Goal: Entertainment & Leisure: Browse casually

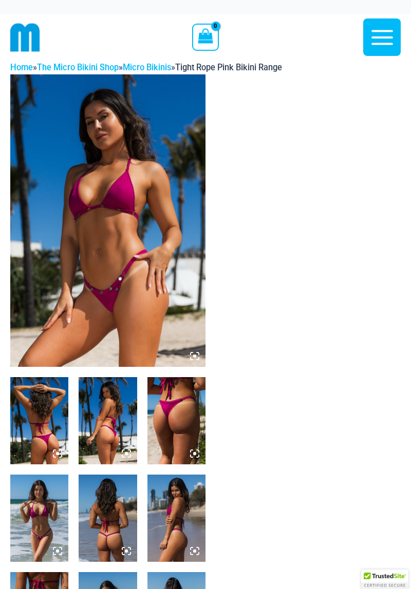
click at [174, 302] on img at bounding box center [107, 220] width 195 height 293
click at [195, 357] on icon at bounding box center [194, 356] width 3 height 3
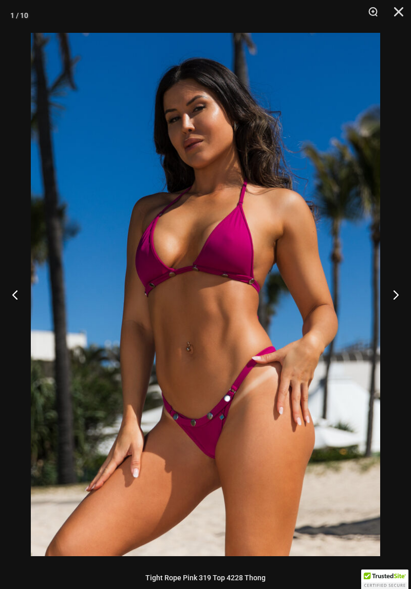
click at [400, 294] on button "Next" at bounding box center [391, 294] width 38 height 51
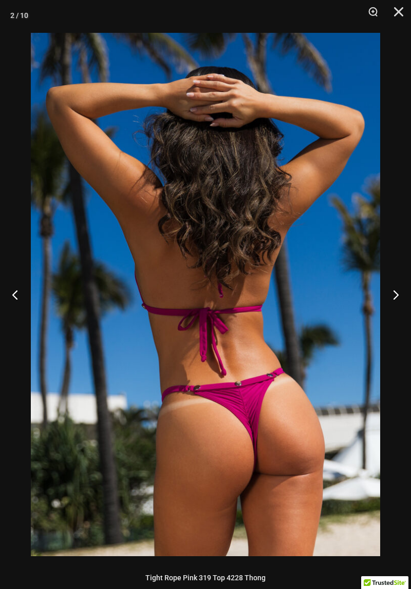
click at [397, 297] on button "Next" at bounding box center [391, 294] width 38 height 51
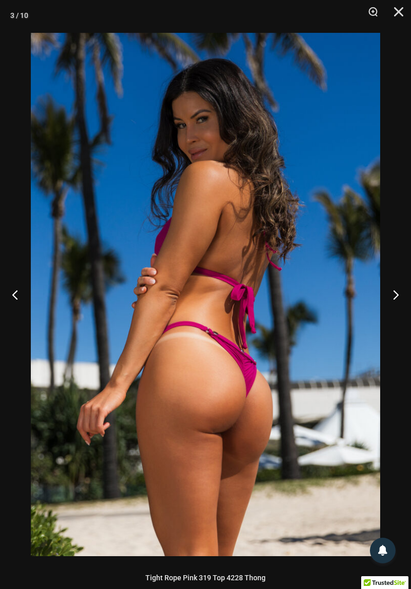
click at [394, 298] on button "Next" at bounding box center [391, 294] width 38 height 51
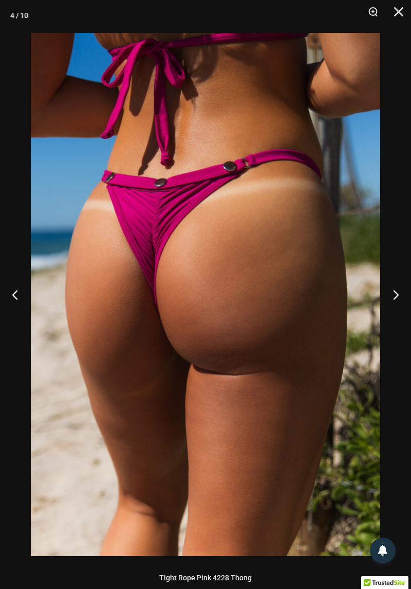
click at [393, 297] on button "Next" at bounding box center [391, 294] width 38 height 51
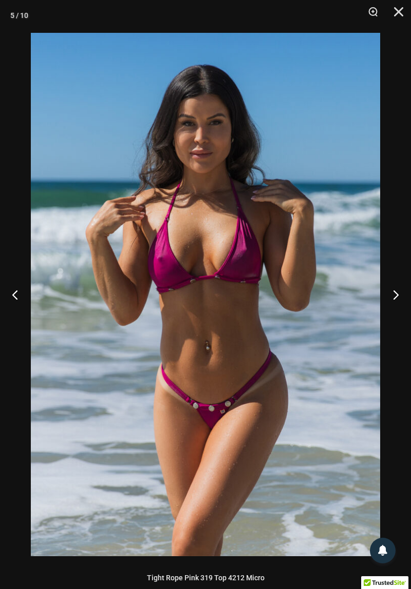
click at [392, 299] on button "Next" at bounding box center [391, 294] width 38 height 51
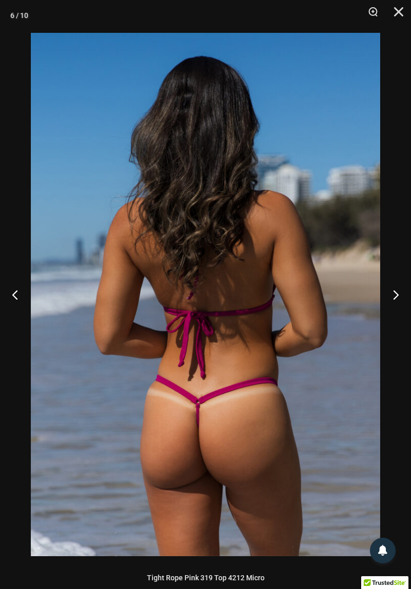
click at [391, 300] on button "Next" at bounding box center [391, 294] width 38 height 51
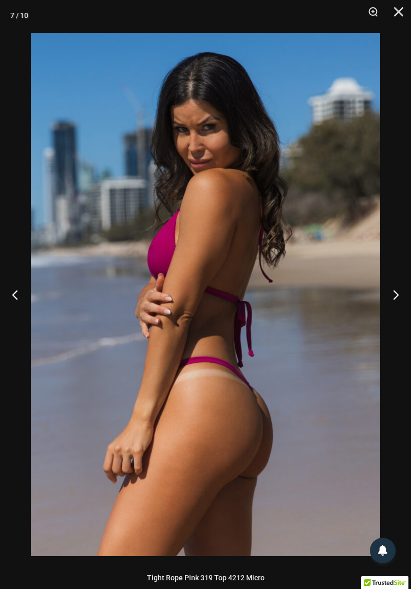
click at [391, 299] on button "Next" at bounding box center [391, 294] width 38 height 51
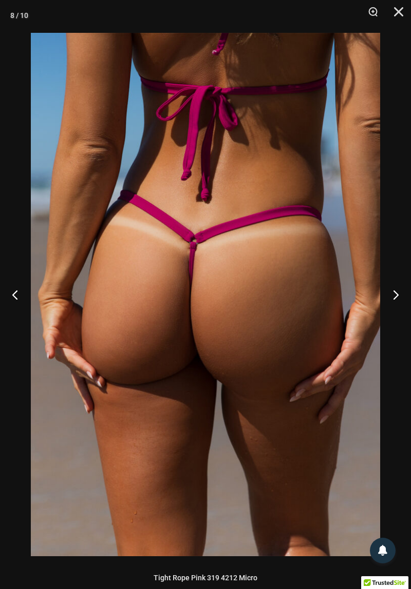
click at [391, 299] on button "Next" at bounding box center [391, 294] width 38 height 51
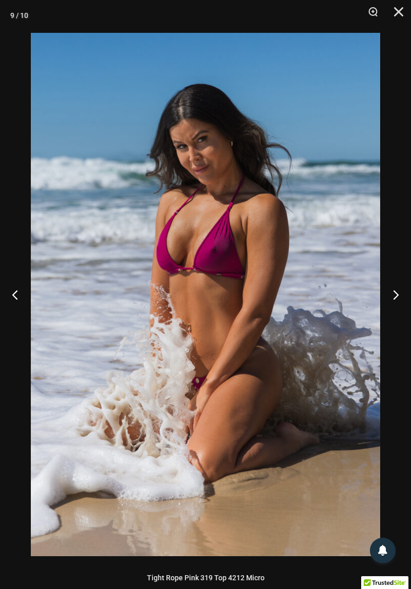
click at [391, 299] on button "Next" at bounding box center [391, 294] width 38 height 51
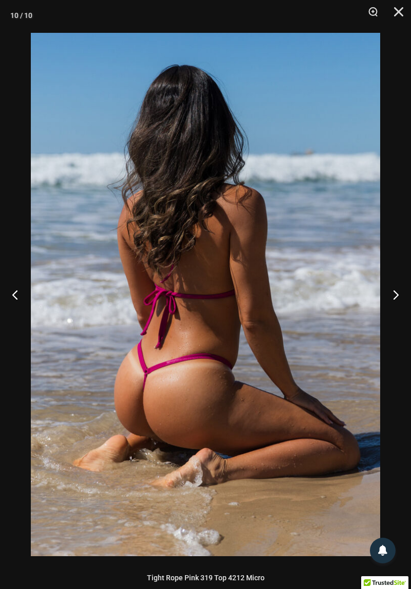
click at [389, 300] on button "Next" at bounding box center [391, 294] width 38 height 51
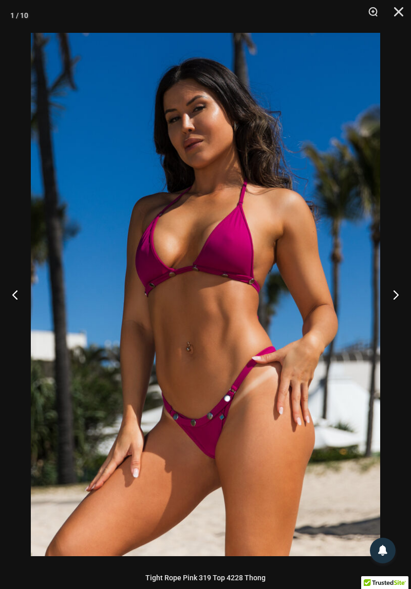
click at [389, 300] on button "Next" at bounding box center [391, 294] width 38 height 51
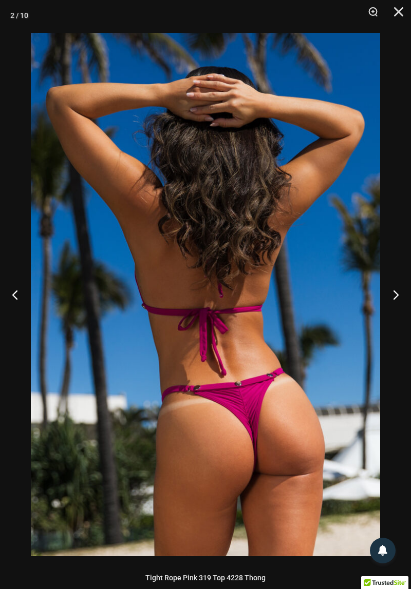
click at [388, 299] on button "Next" at bounding box center [391, 294] width 38 height 51
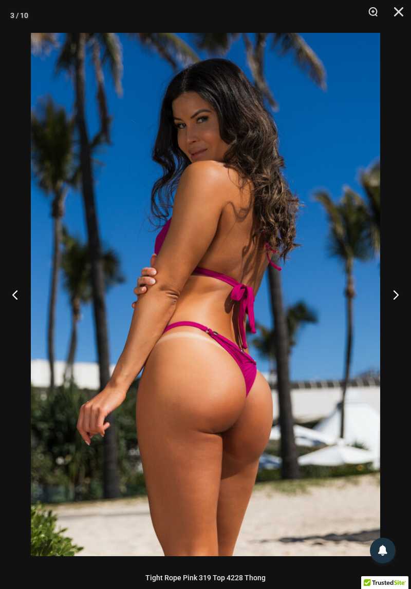
click at [388, 298] on button "Next" at bounding box center [391, 294] width 38 height 51
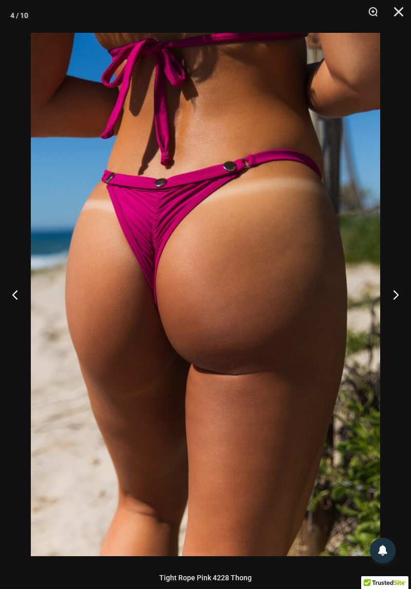
click at [388, 298] on button "Next" at bounding box center [391, 294] width 38 height 51
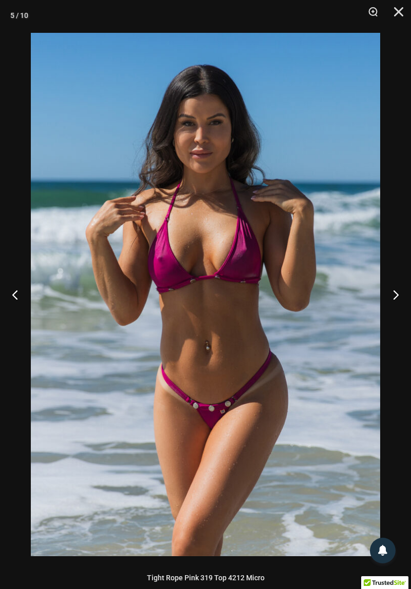
click at [387, 299] on button "Next" at bounding box center [391, 294] width 38 height 51
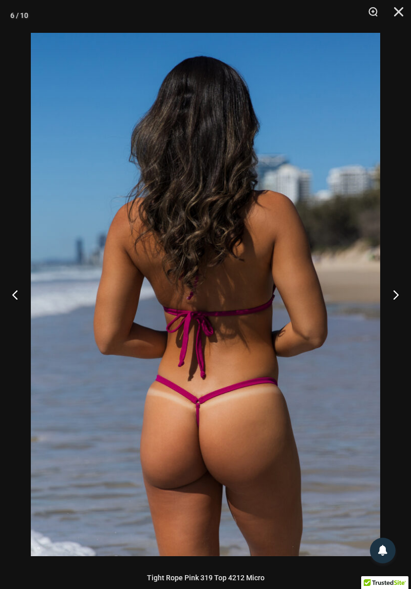
click at [388, 299] on button "Next" at bounding box center [391, 294] width 38 height 51
